Goal: Use online tool/utility: Utilize a website feature to perform a specific function

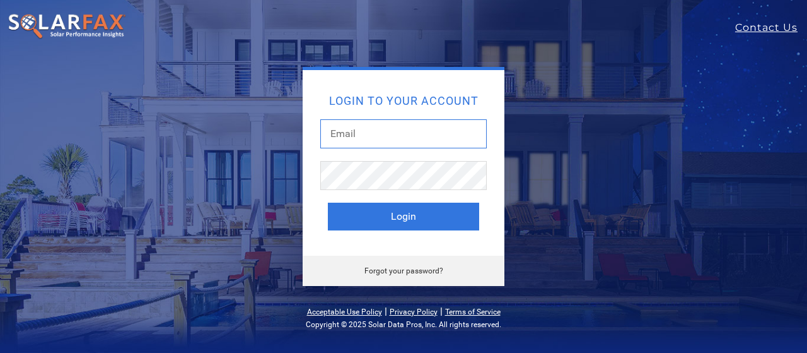
click at [367, 132] on input "text" at bounding box center [403, 133] width 167 height 29
type input "[EMAIL_ADDRESS][DOMAIN_NAME]"
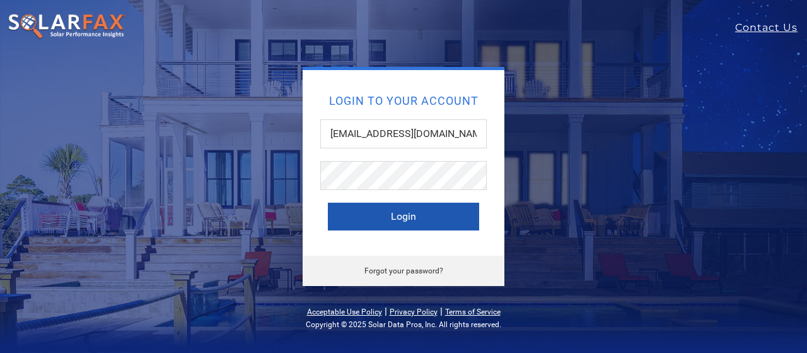
click at [375, 215] on button "Login" at bounding box center [403, 216] width 151 height 28
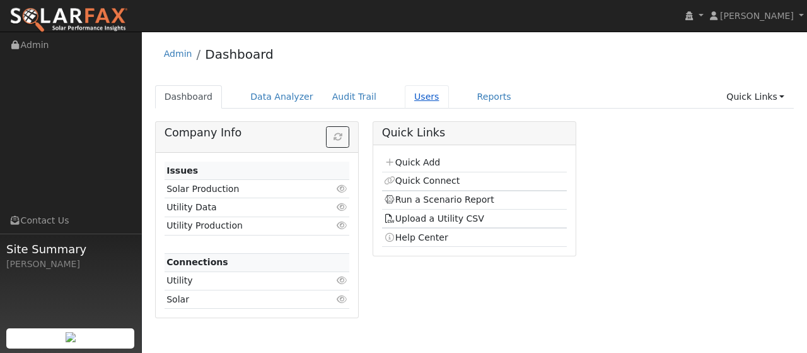
click at [405, 90] on link "Users" at bounding box center [427, 96] width 44 height 23
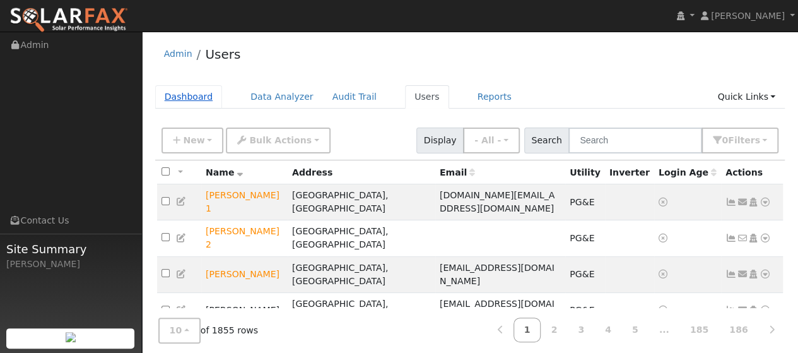
click at [194, 99] on link "Dashboard" at bounding box center [188, 96] width 67 height 23
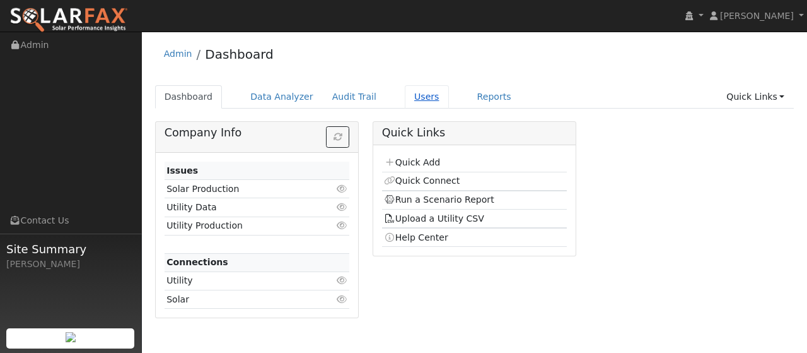
click at [405, 98] on link "Users" at bounding box center [427, 96] width 44 height 23
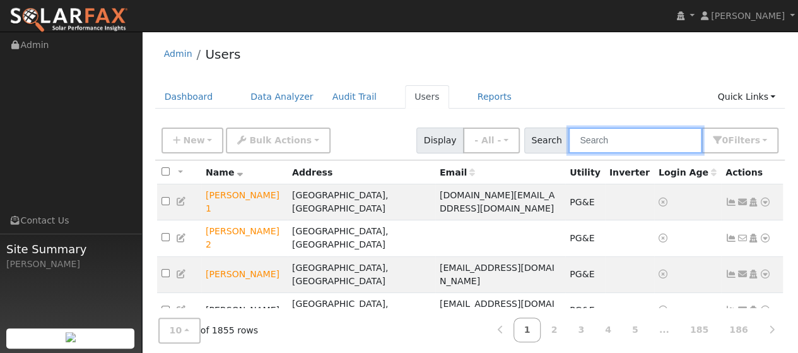
click at [600, 143] on input "text" at bounding box center [635, 140] width 134 height 26
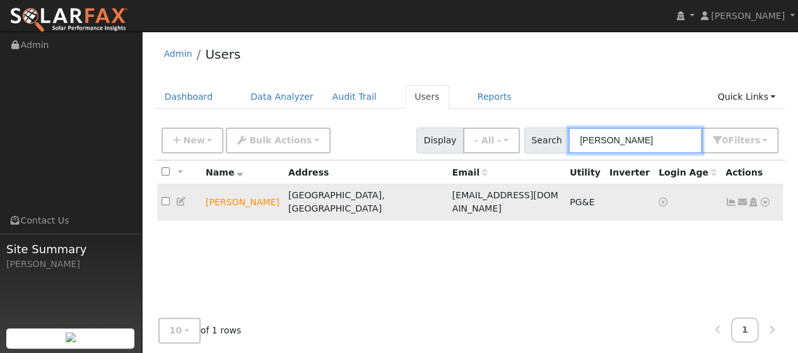
type input "kai wang"
click at [766, 197] on icon at bounding box center [764, 201] width 11 height 9
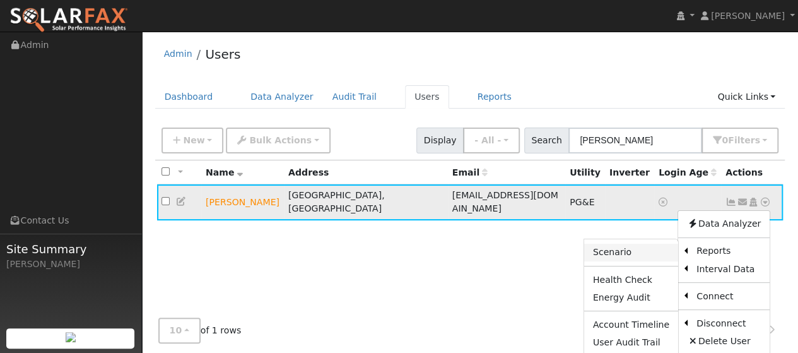
click at [646, 245] on link "Scenario" at bounding box center [631, 252] width 94 height 18
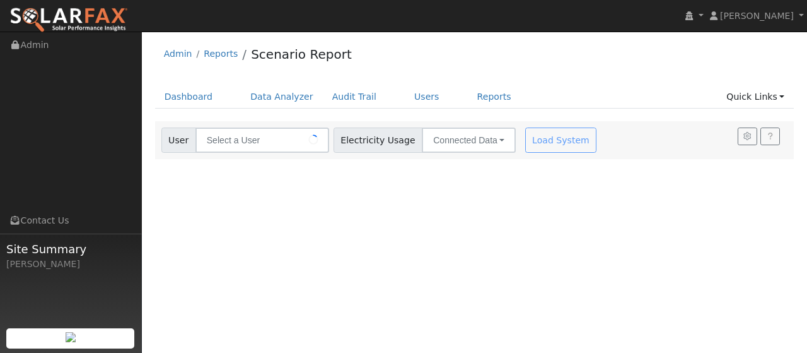
type input "[PERSON_NAME]"
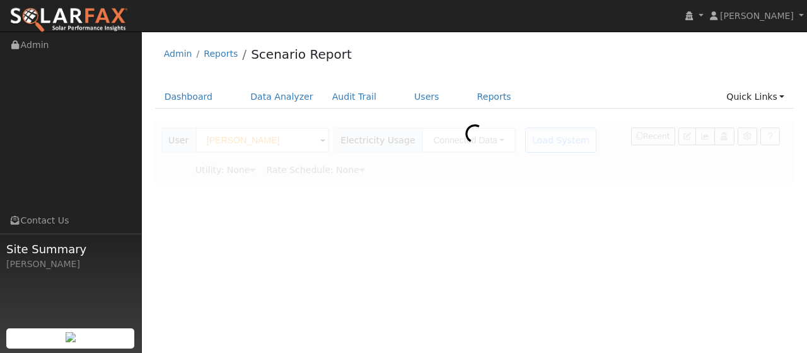
type input "Pacific Gas & Electric"
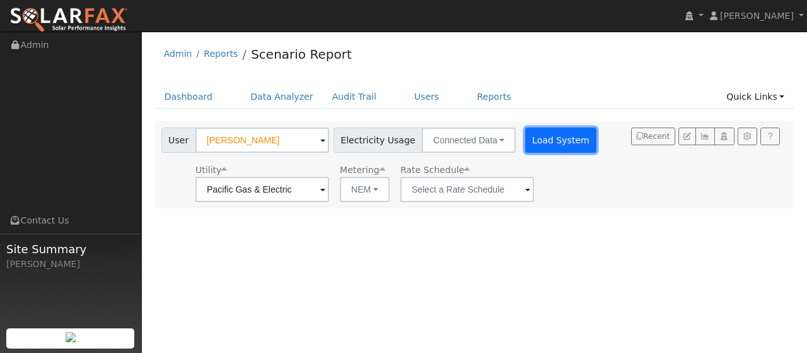
click at [539, 139] on button "Load System" at bounding box center [561, 139] width 72 height 25
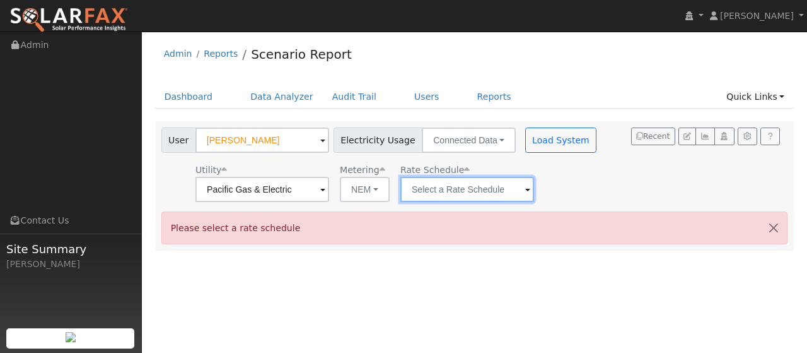
click at [516, 184] on input "text" at bounding box center [468, 189] width 134 height 25
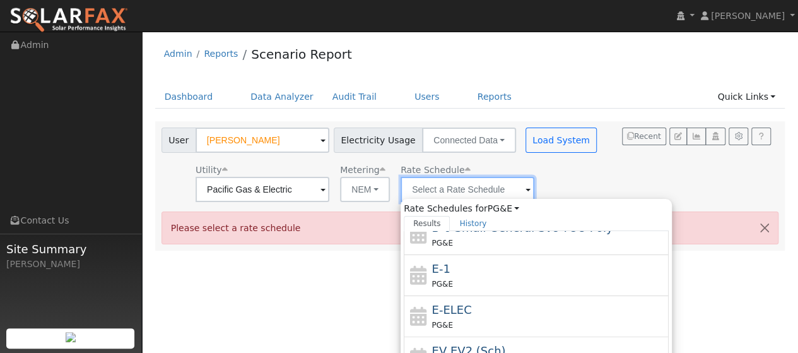
scroll to position [98, 0]
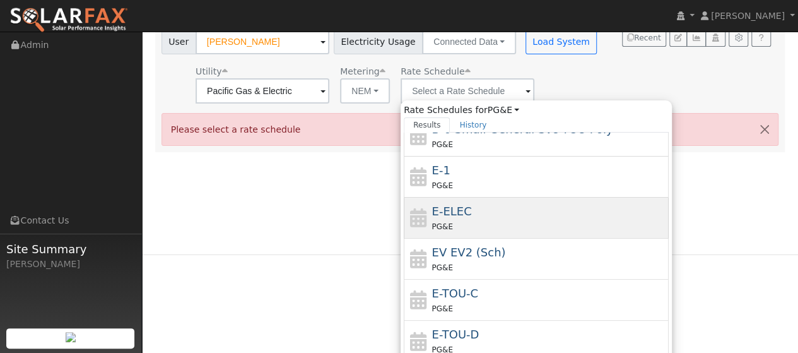
click at [447, 219] on div "PG&E" at bounding box center [549, 225] width 234 height 13
type input "E-ELEC"
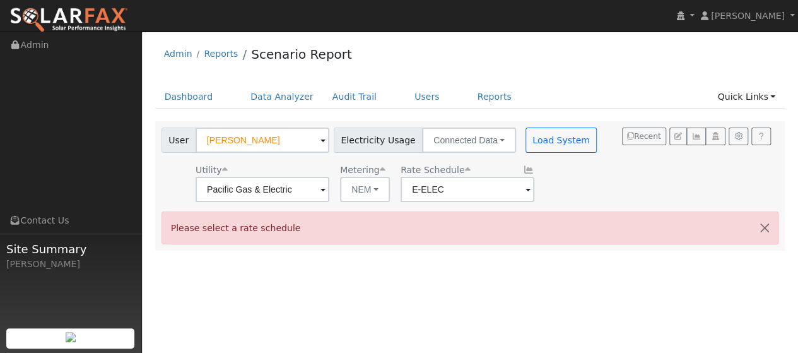
scroll to position [0, 0]
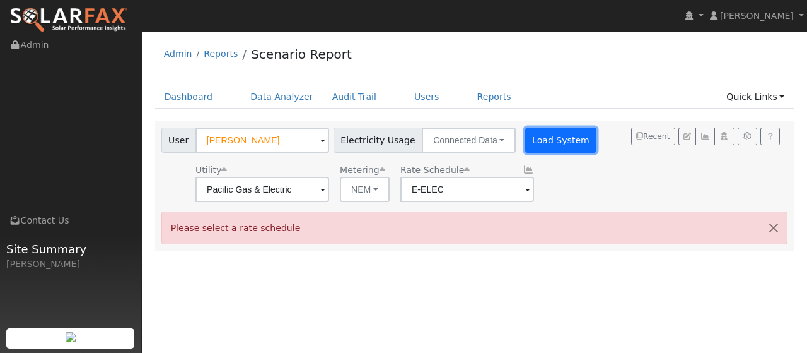
click at [552, 134] on button "Load System" at bounding box center [561, 139] width 72 height 25
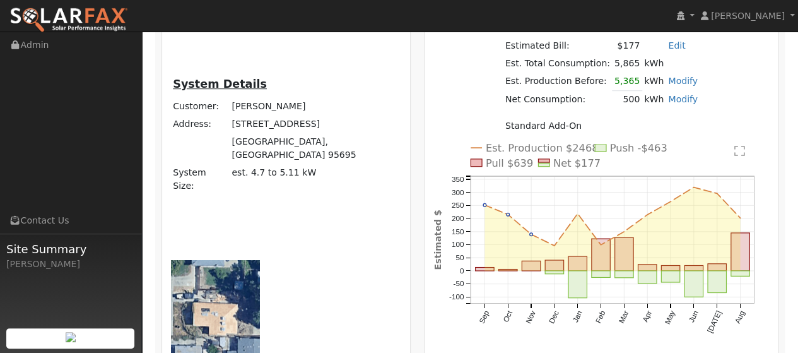
scroll to position [420, 0]
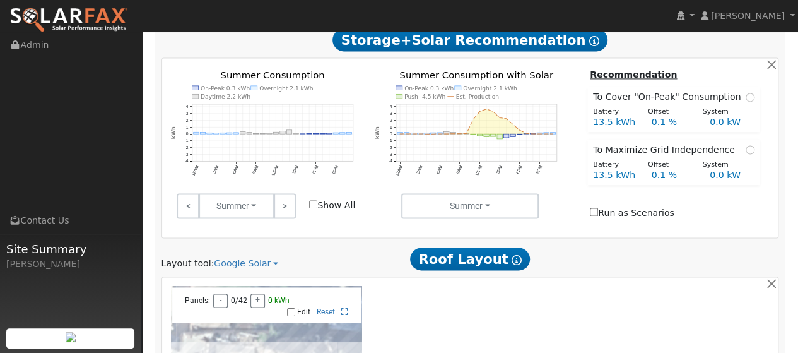
scroll to position [875, 0]
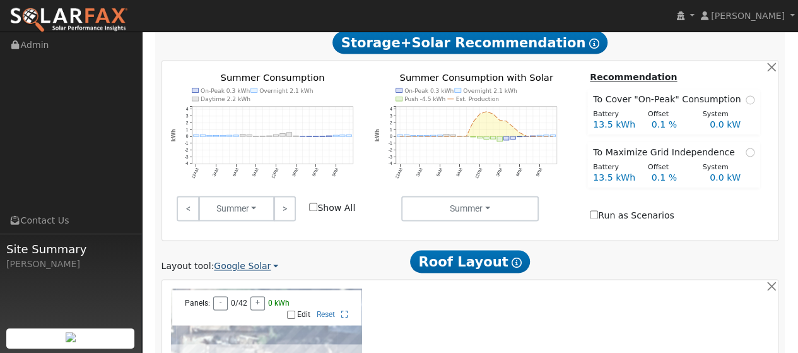
click at [265, 259] on link "Google Solar" at bounding box center [246, 265] width 64 height 13
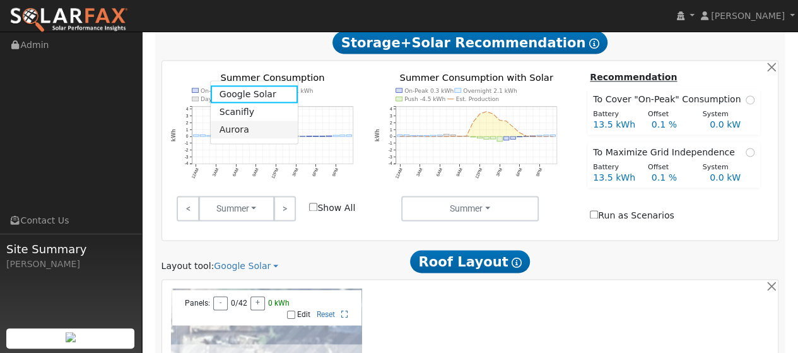
click at [241, 126] on link "Aurora" at bounding box center [255, 129] width 88 height 18
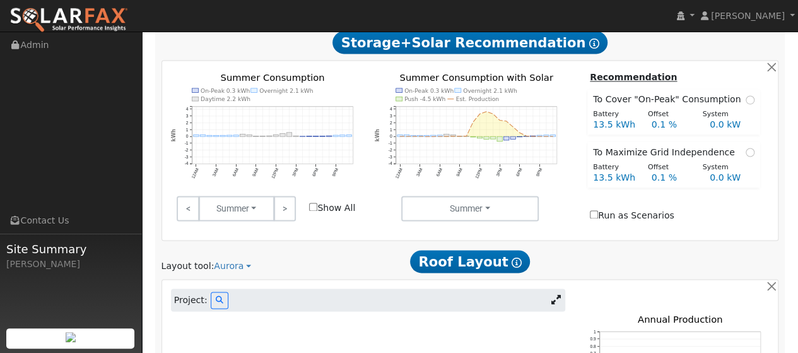
click at [556, 295] on icon at bounding box center [555, 299] width 9 height 9
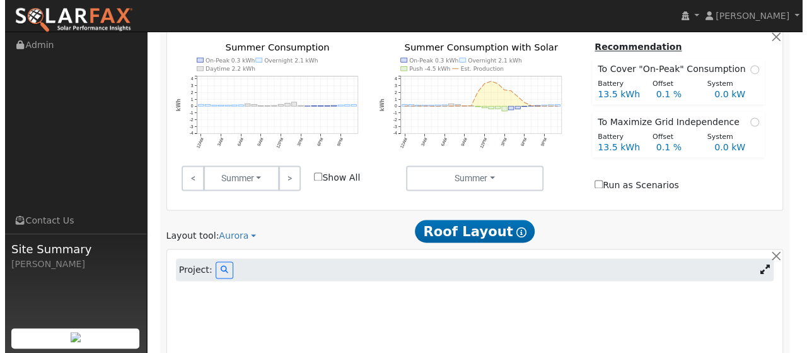
scroll to position [906, 0]
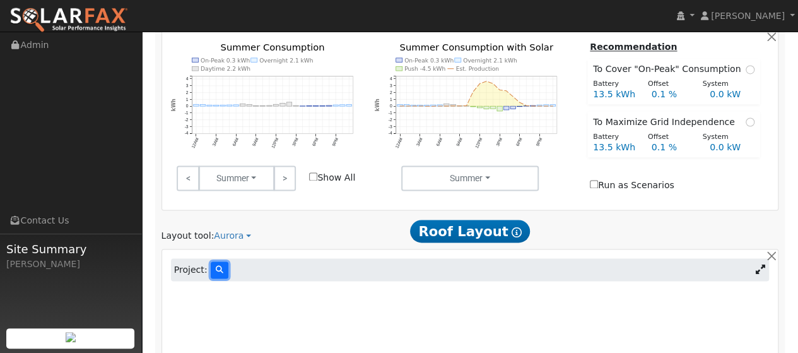
click at [219, 261] on button at bounding box center [220, 269] width 18 height 17
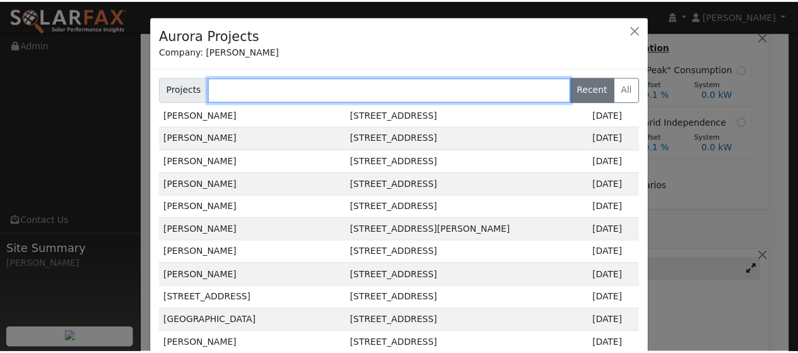
scroll to position [0, 0]
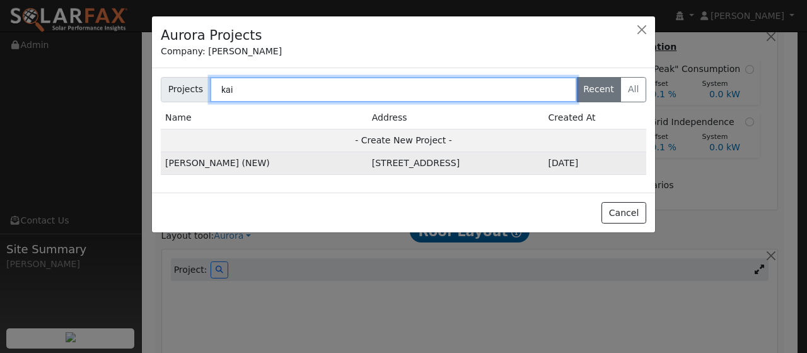
type input "kai"
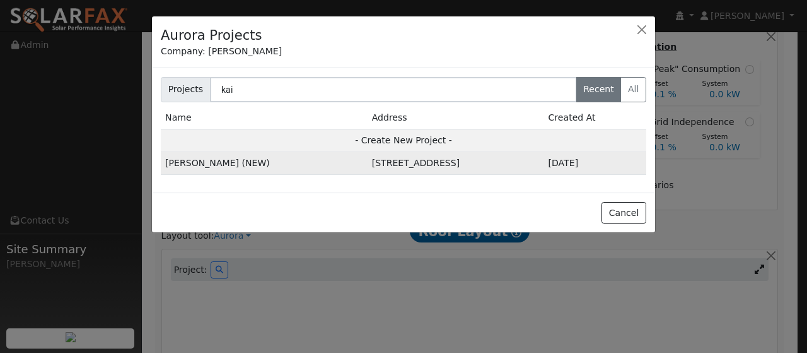
click at [254, 163] on td "[PERSON_NAME] (NEW)" at bounding box center [264, 163] width 207 height 23
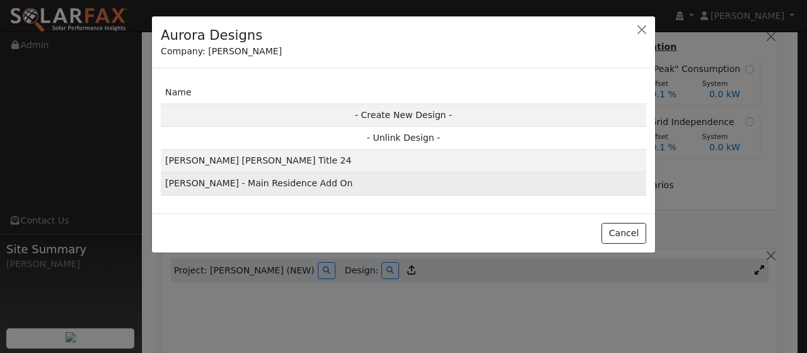
click at [275, 182] on td "[PERSON_NAME] - Main Residence Add On" at bounding box center [404, 183] width 486 height 23
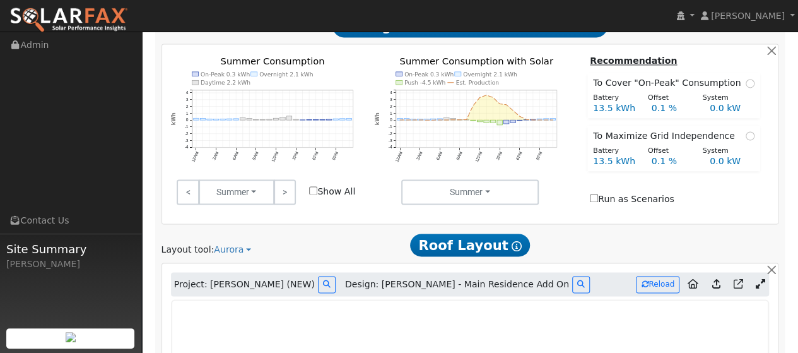
scroll to position [880, 0]
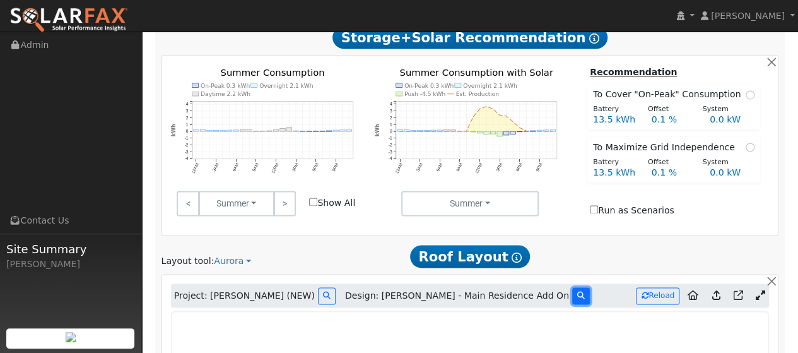
click at [577, 291] on icon at bounding box center [581, 295] width 8 height 8
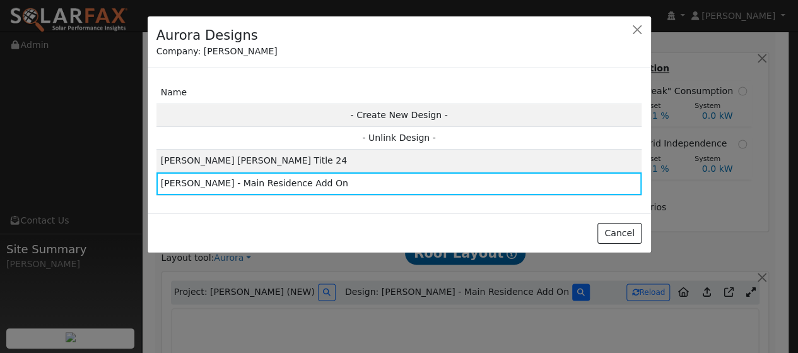
scroll to position [879, 0]
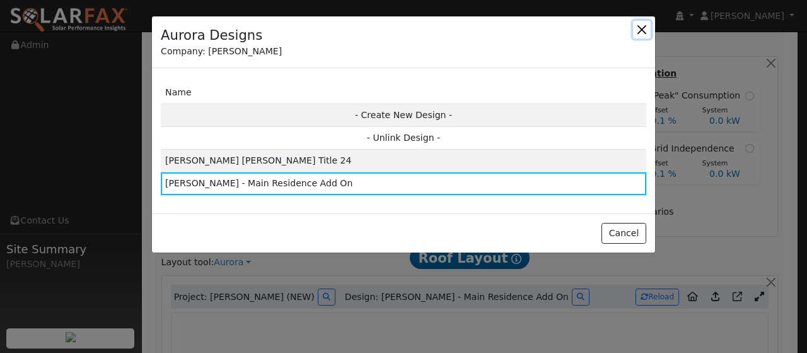
click at [641, 31] on button "button" at bounding box center [642, 30] width 18 height 18
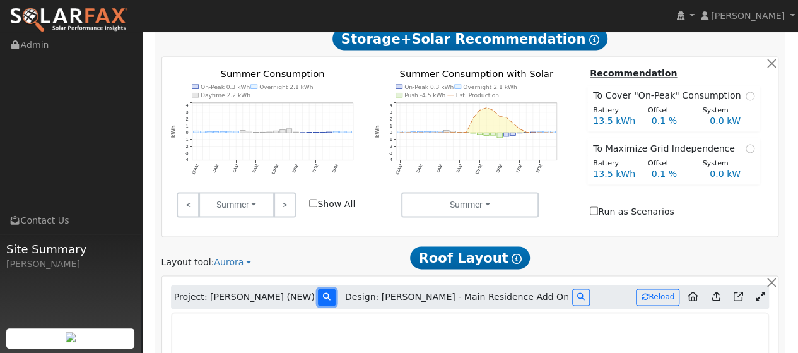
click at [323, 293] on icon at bounding box center [327, 297] width 8 height 8
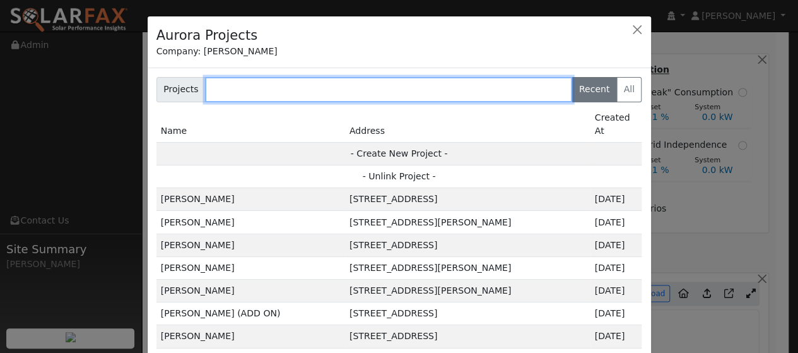
scroll to position [878, 0]
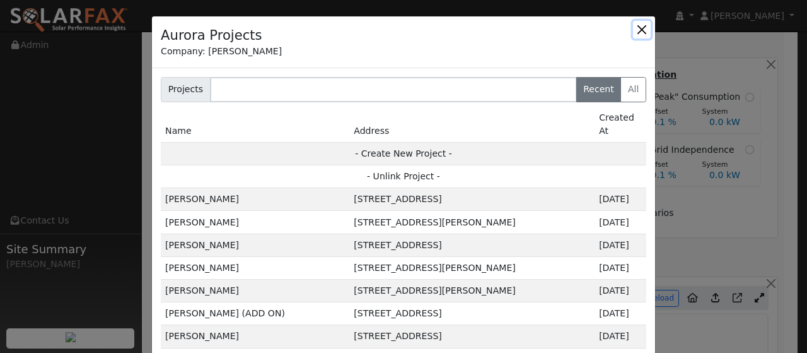
click at [637, 37] on button "button" at bounding box center [642, 30] width 18 height 18
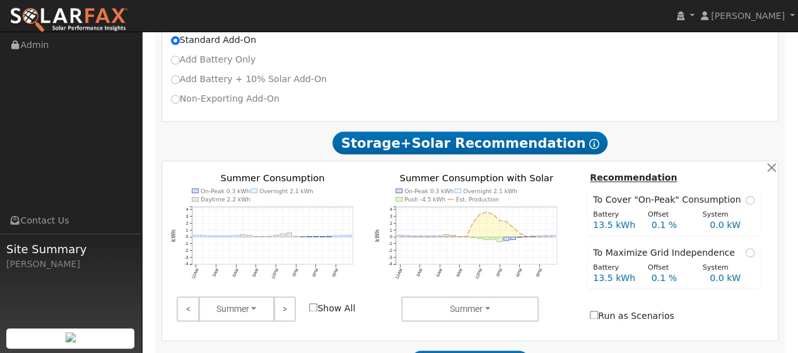
scroll to position [775, 0]
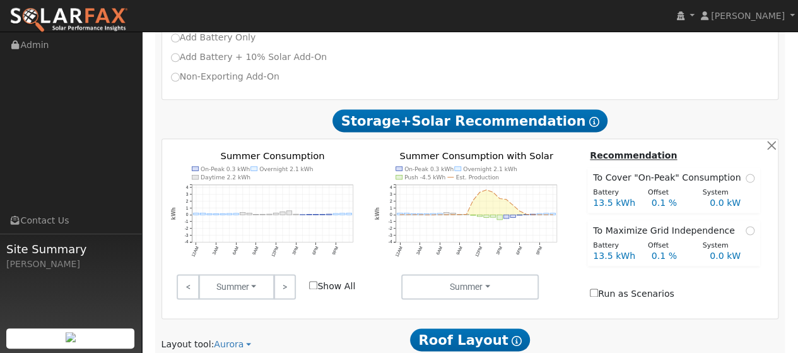
scroll to position [797, 0]
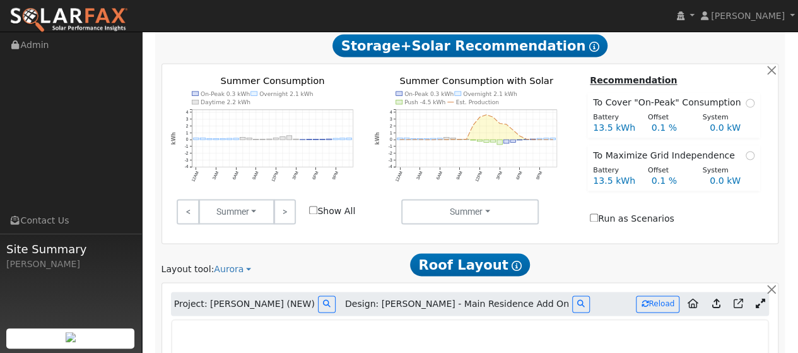
scroll to position [871, 0]
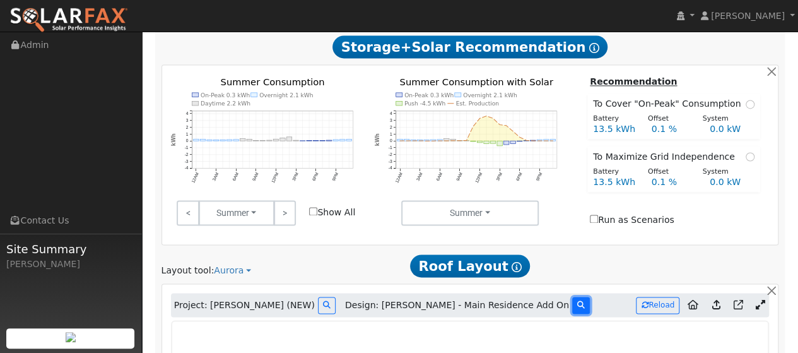
click at [577, 301] on icon at bounding box center [581, 305] width 8 height 8
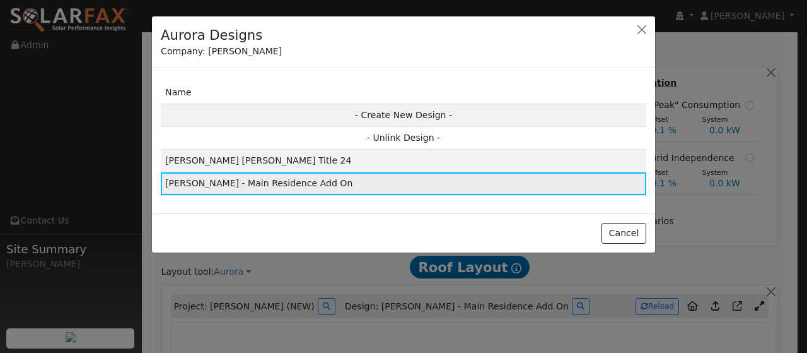
click at [278, 185] on td "[PERSON_NAME] - Main Residence Add On" at bounding box center [404, 183] width 486 height 23
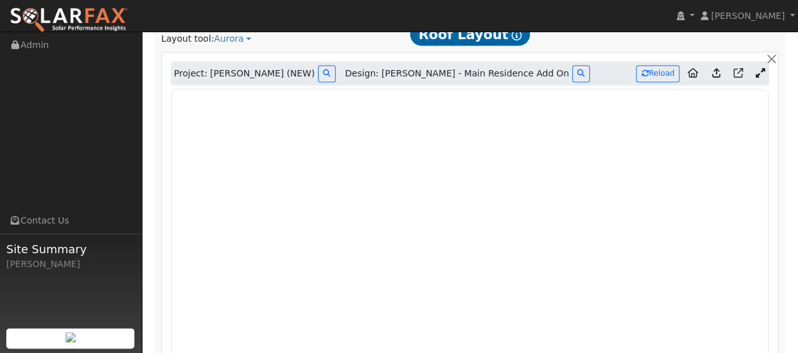
scroll to position [1111, 0]
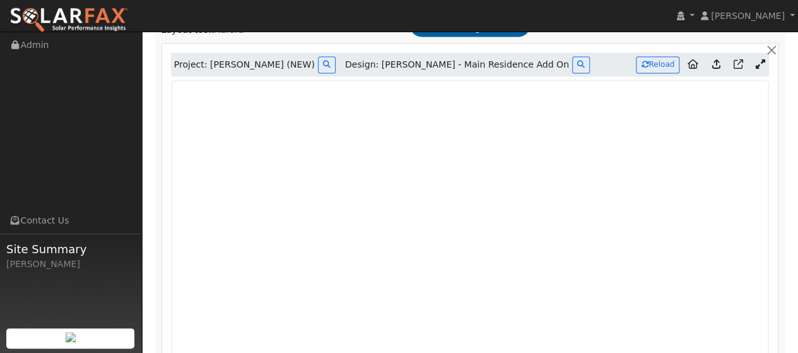
click at [654, 310] on iframe at bounding box center [470, 292] width 599 height 427
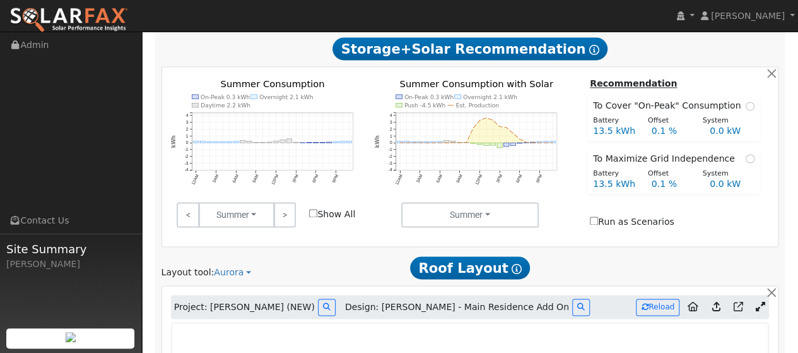
scroll to position [870, 0]
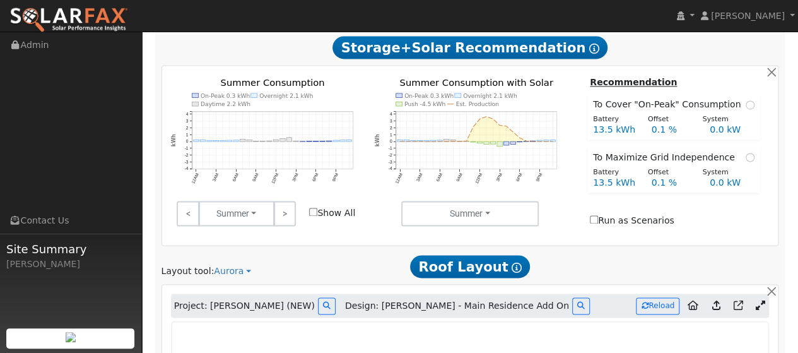
click at [718, 300] on icon at bounding box center [715, 304] width 8 height 9
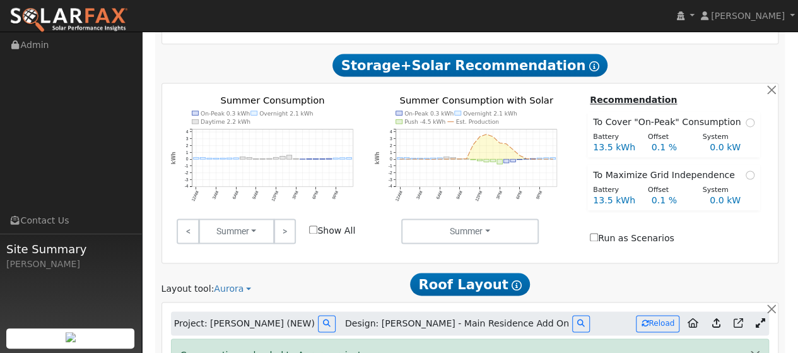
scroll to position [918, 0]
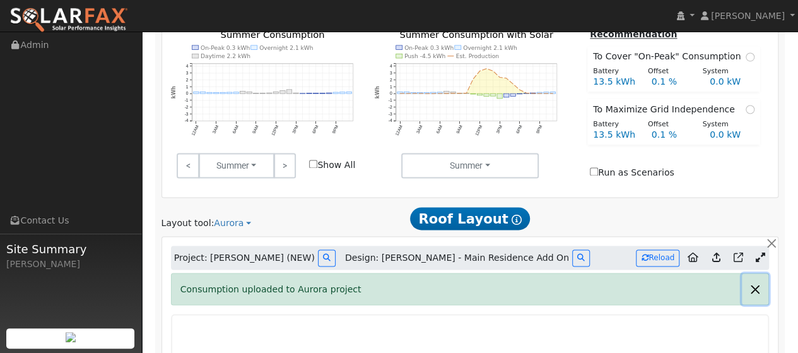
click at [753, 273] on button "button" at bounding box center [755, 288] width 26 height 31
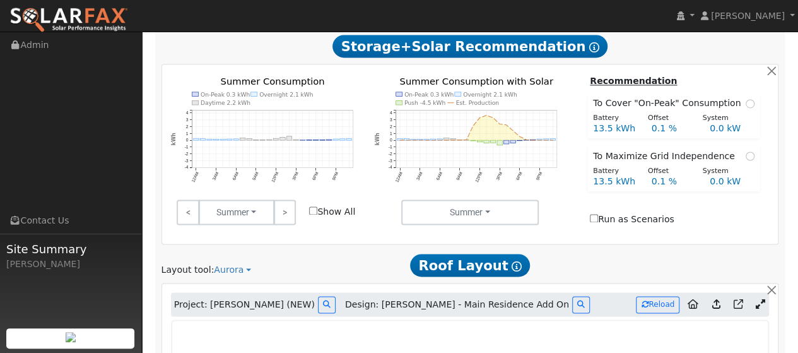
scroll to position [870, 0]
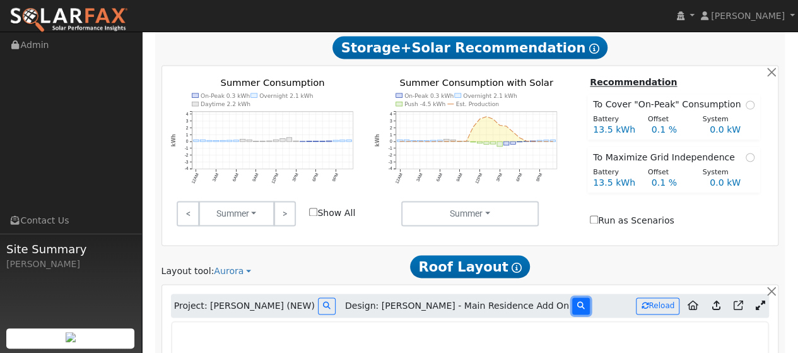
click at [572, 297] on button at bounding box center [581, 305] width 18 height 17
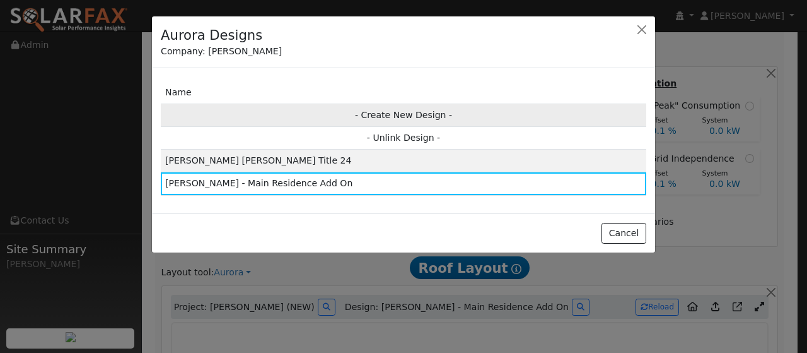
click at [482, 115] on td "- Create New Design -" at bounding box center [404, 114] width 486 height 23
type input "Design"
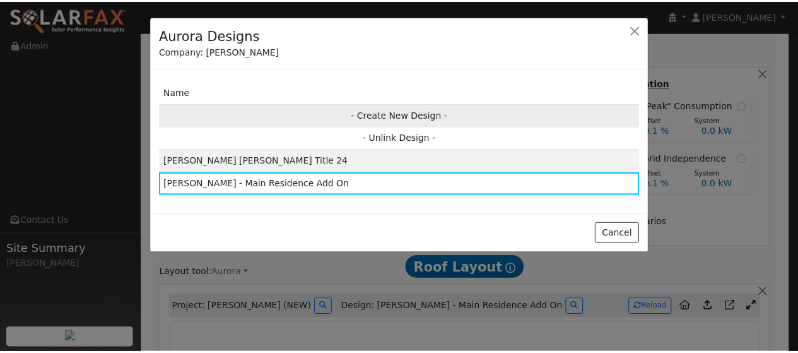
scroll to position [868, 0]
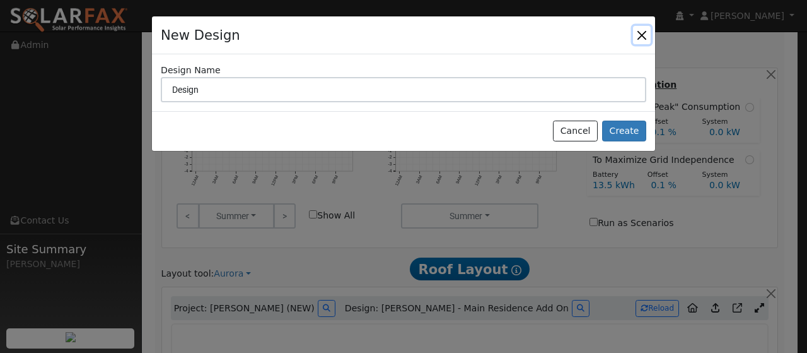
click at [642, 31] on button "button" at bounding box center [642, 35] width 18 height 18
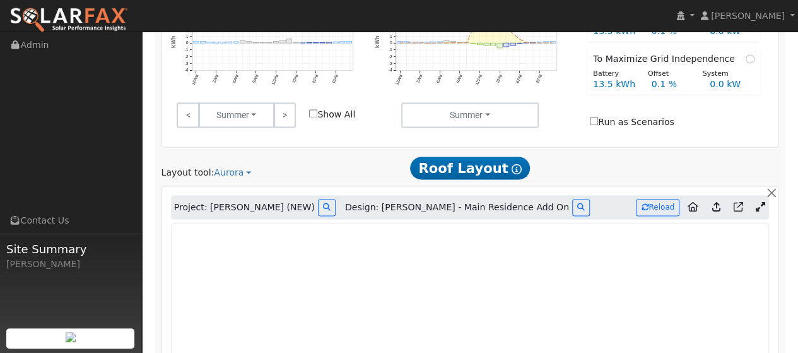
scroll to position [968, 0]
